Goal: Check status: Check status

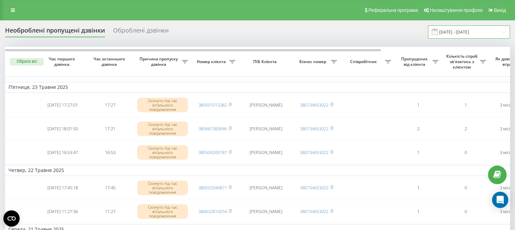
click at [475, 32] on input "[DATE] - [DATE]" at bounding box center [469, 31] width 82 height 13
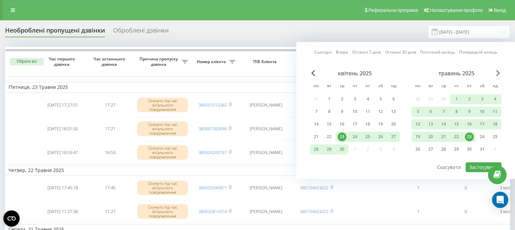
click at [497, 72] on span "Next Month" at bounding box center [498, 73] width 4 height 6
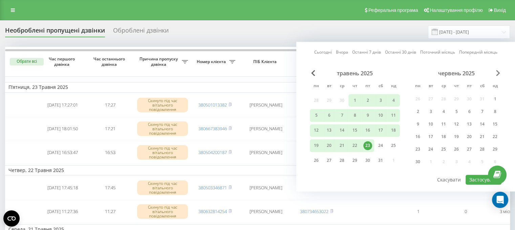
click at [497, 72] on span "Next Month" at bounding box center [498, 73] width 4 height 6
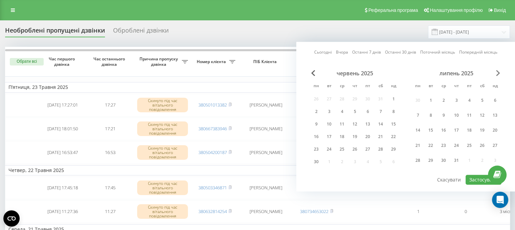
click at [497, 72] on span "Next Month" at bounding box center [498, 73] width 4 height 6
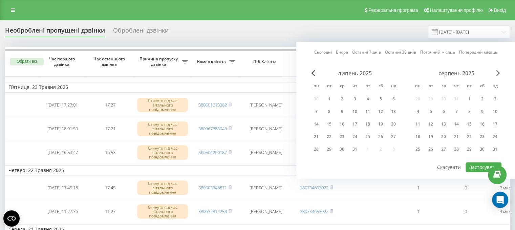
click at [497, 72] on span "Next Month" at bounding box center [498, 73] width 4 height 6
click at [341, 135] on div "20" at bounding box center [342, 136] width 9 height 9
click at [353, 135] on div "21" at bounding box center [355, 136] width 9 height 9
click at [476, 165] on button "Застосувати" at bounding box center [484, 167] width 36 height 10
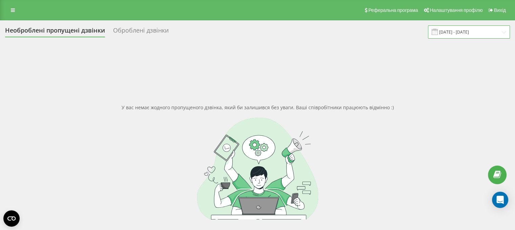
click at [454, 29] on input "[DATE] - [DATE]" at bounding box center [469, 31] width 82 height 13
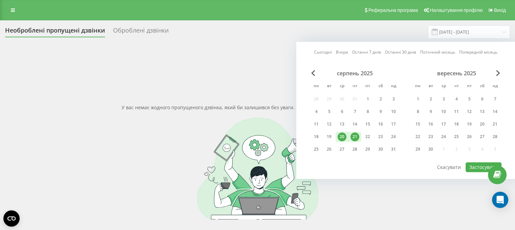
click at [351, 138] on div "21" at bounding box center [355, 136] width 13 height 10
click at [467, 164] on button "Застосувати" at bounding box center [484, 167] width 36 height 10
type input "[DATE] - [DATE]"
